Goal: Use online tool/utility: Utilize a website feature to perform a specific function

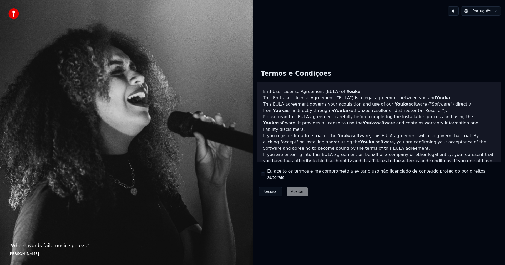
click at [262, 175] on button "Eu aceito os termos e me comprometo a evitar o uso não licenciado de conteúdo p…" at bounding box center [263, 175] width 4 height 4
click at [295, 194] on div "Recusar Aceitar" at bounding box center [283, 192] width 53 height 14
click at [294, 190] on button "Aceitar" at bounding box center [297, 191] width 21 height 9
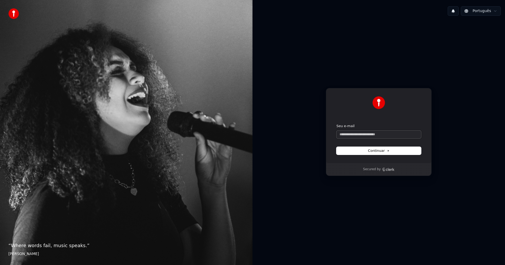
click at [370, 133] on input "Seu e-mail" at bounding box center [378, 135] width 85 height 8
click at [369, 136] on input "Seu e-mail" at bounding box center [378, 135] width 85 height 8
click at [363, 152] on button "Continuar" at bounding box center [378, 151] width 85 height 8
type input "**********"
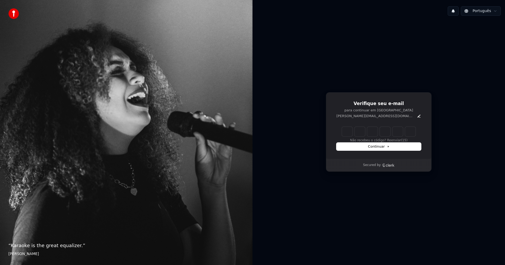
click at [349, 133] on input "Enter verification code" at bounding box center [379, 131] width 74 height 9
type input "******"
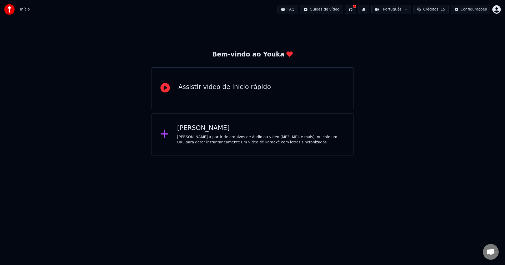
click at [246, 95] on div "Assistir vídeo de início rápido" at bounding box center [253, 88] width 202 height 42
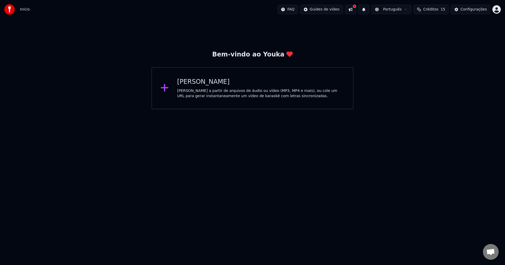
click at [196, 93] on div "Crie karaokê a partir de arquivos de áudio ou vídeo (MP3, MP4 e mais), ou cole …" at bounding box center [261, 93] width 168 height 11
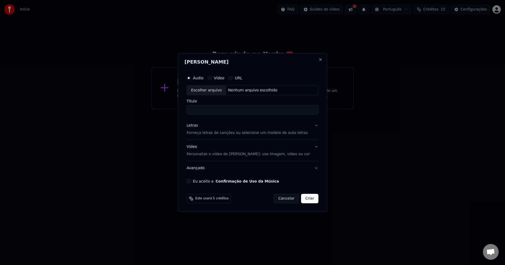
click at [212, 78] on button "Vídeo" at bounding box center [210, 78] width 4 height 4
click at [191, 182] on button "Eu aceito a Confirmação de Uso da Música" at bounding box center [189, 181] width 4 height 4
